Goal: Navigation & Orientation: Find specific page/section

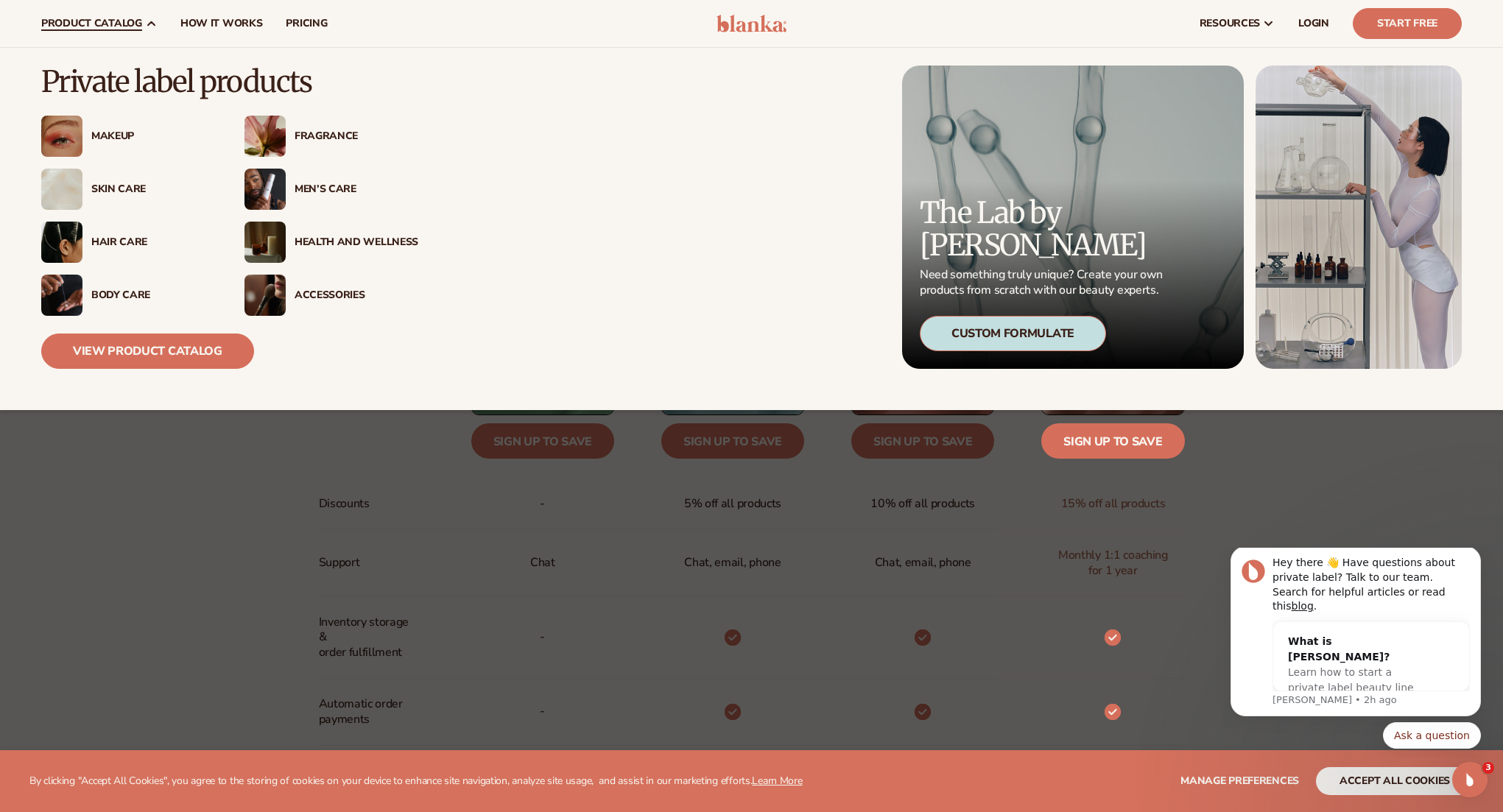
click at [103, 34] on link "product catalog" at bounding box center [98, 23] width 140 height 47
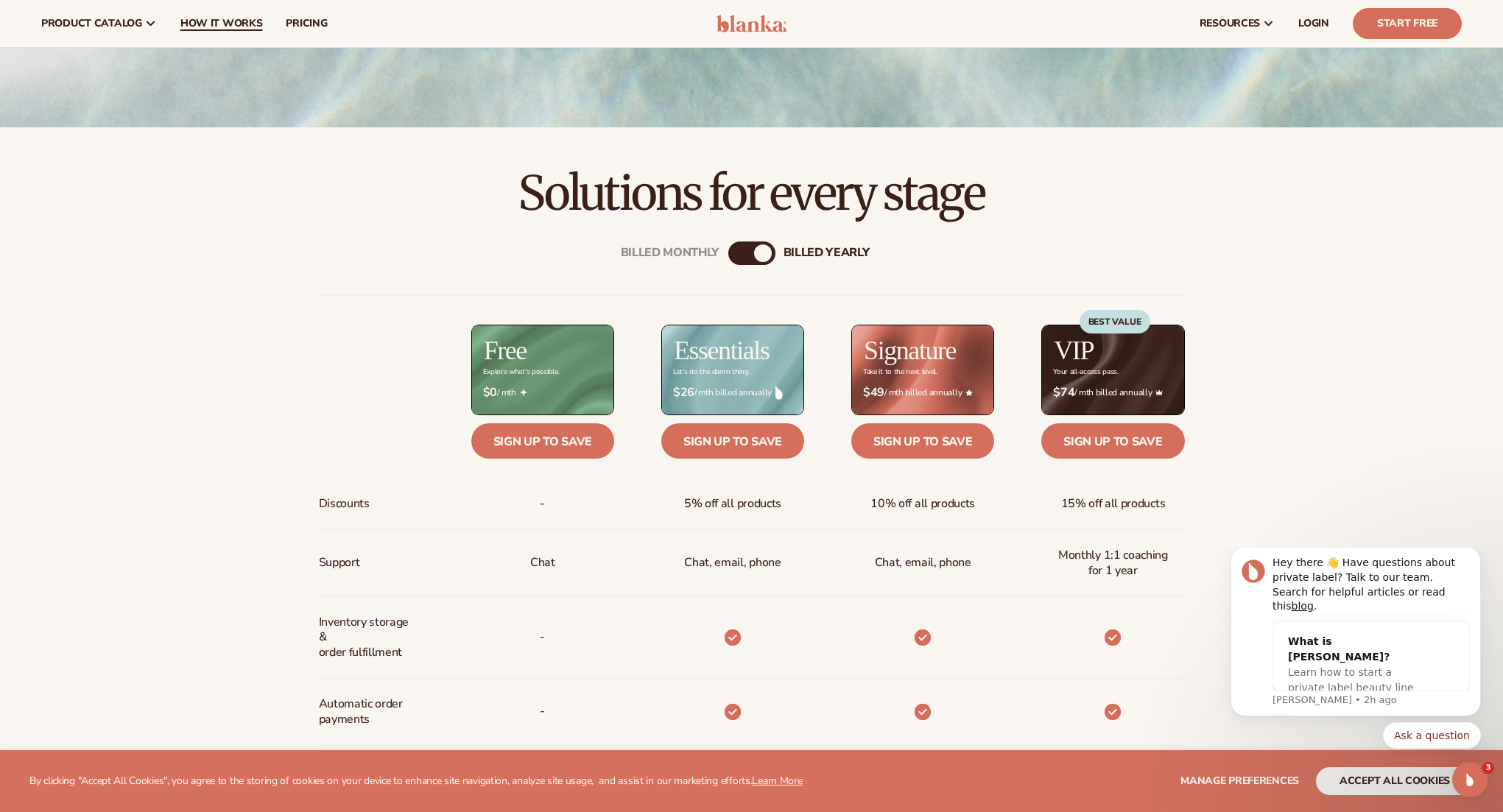
click at [230, 31] on link "How It Works" at bounding box center [222, 23] width 106 height 47
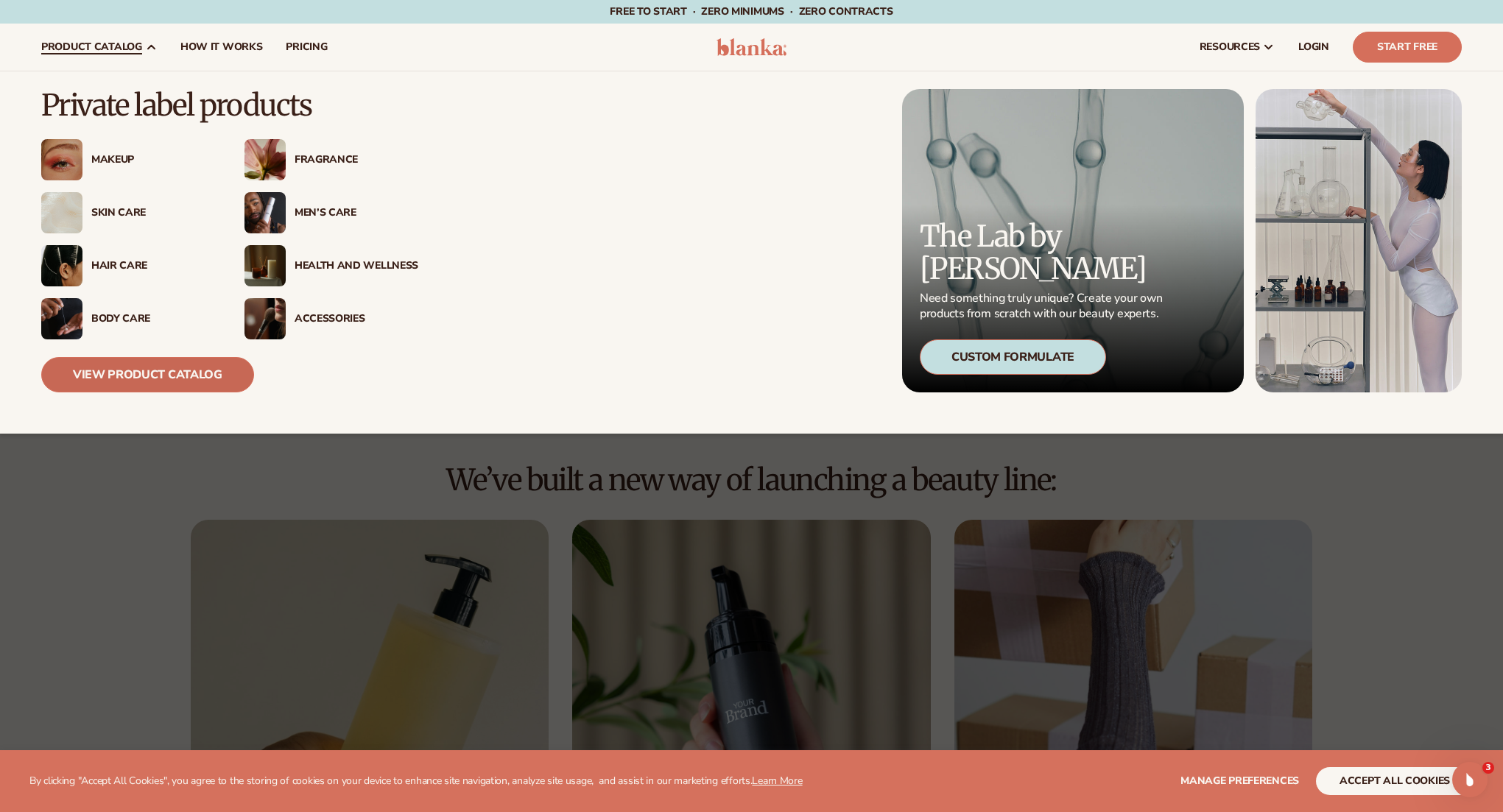
click at [175, 367] on link "View Product Catalog" at bounding box center [147, 374] width 213 height 35
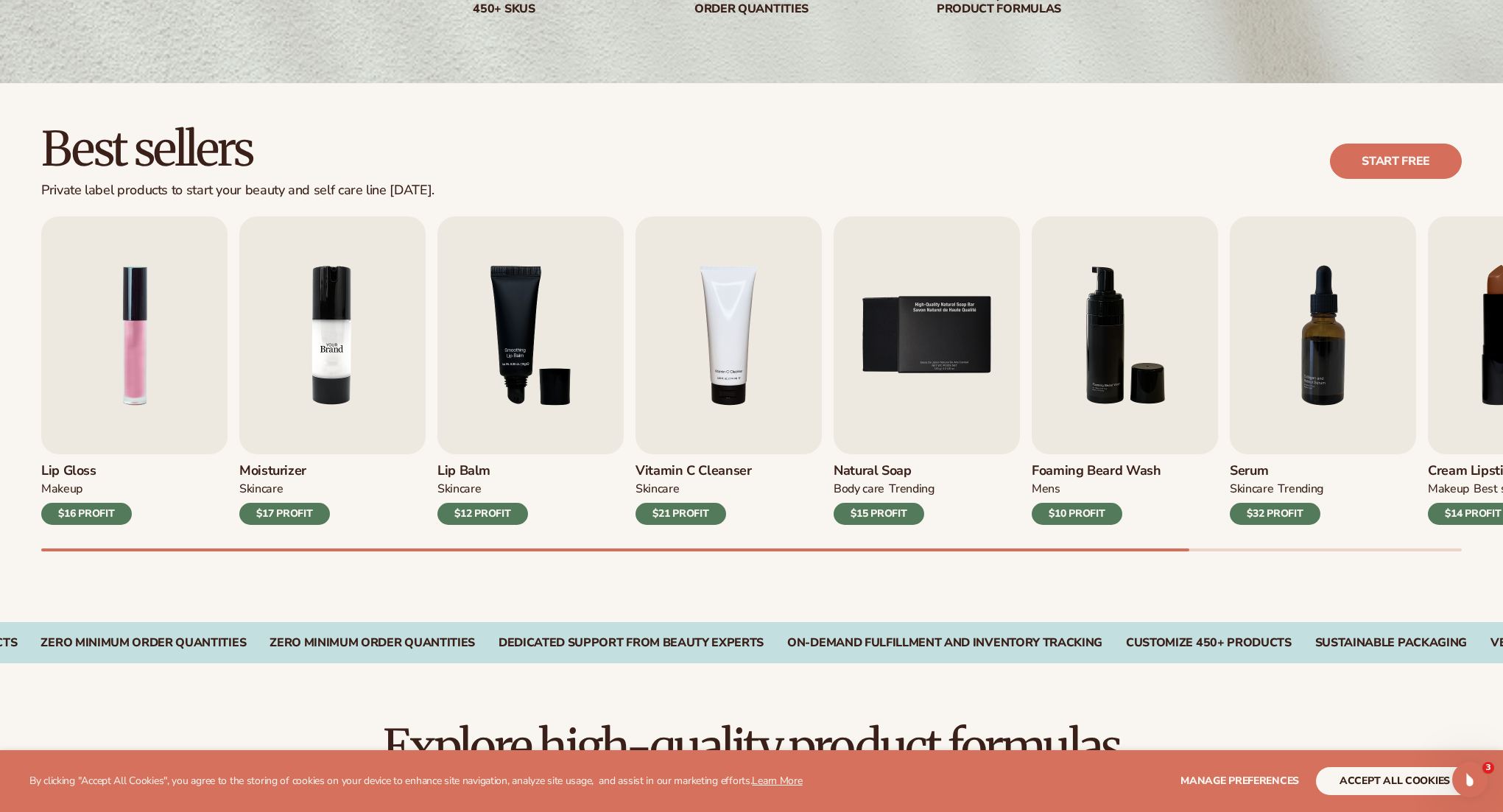
scroll to position [321, 0]
